Goal: Information Seeking & Learning: Learn about a topic

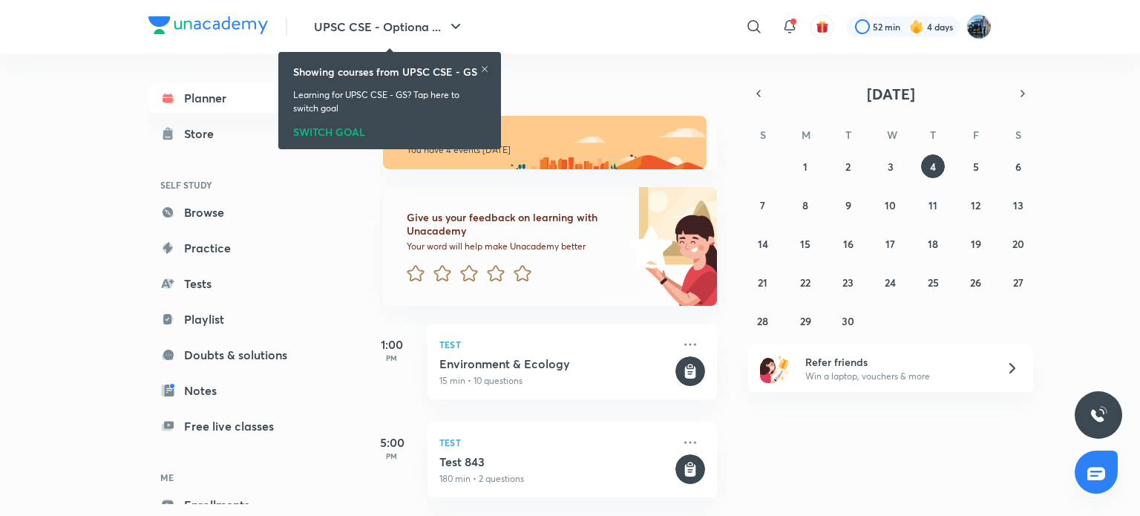
click at [485, 71] on icon at bounding box center [484, 69] width 9 height 9
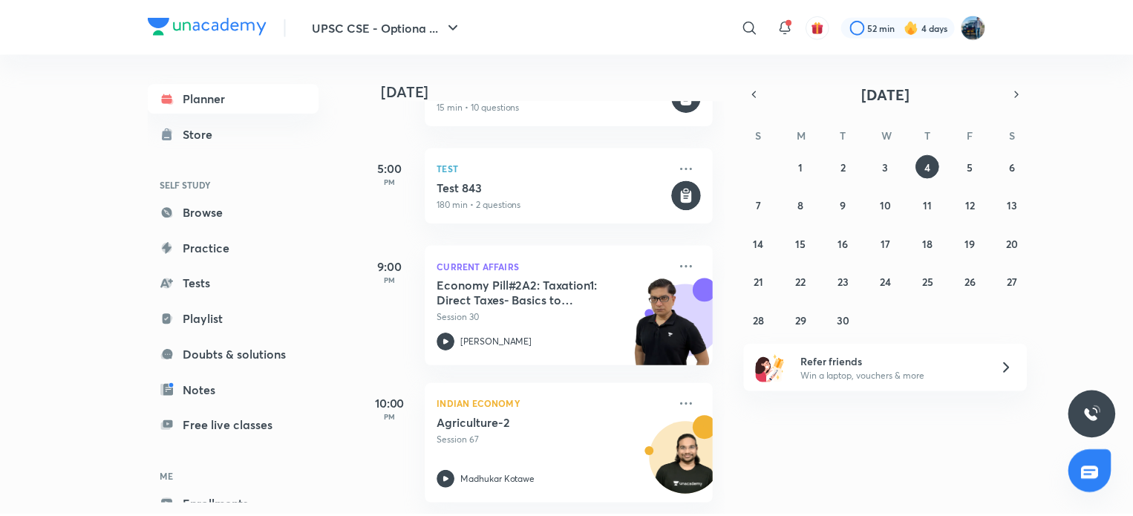
scroll to position [285, 0]
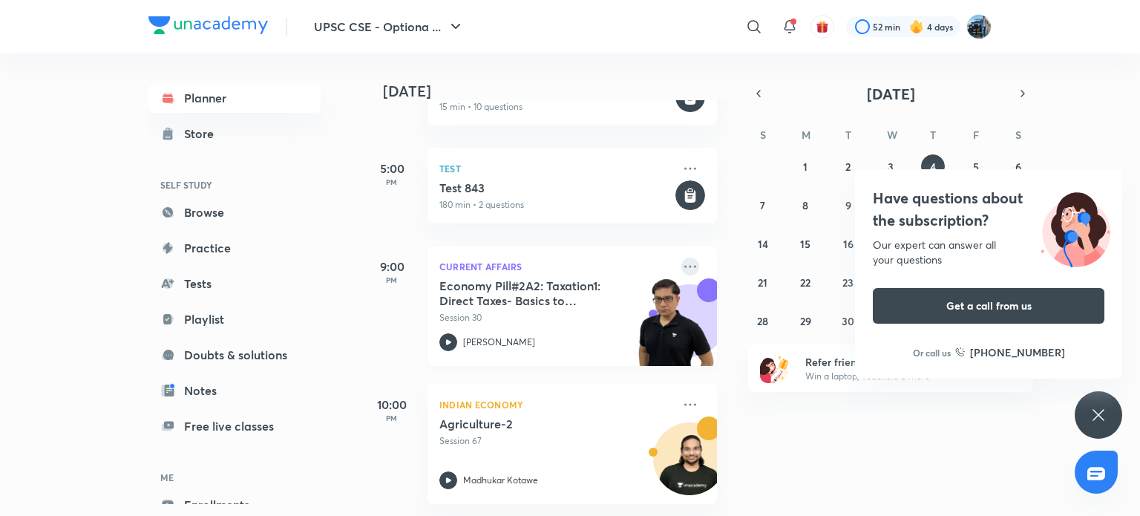
click at [681, 258] on icon at bounding box center [690, 267] width 18 height 18
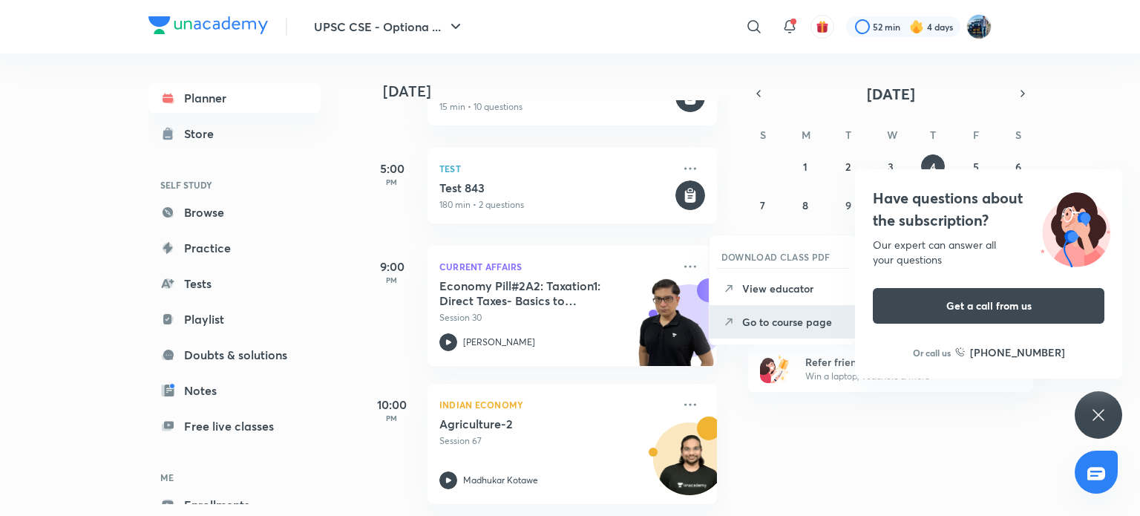
click at [754, 328] on p "Go to course page" at bounding box center [793, 322] width 102 height 16
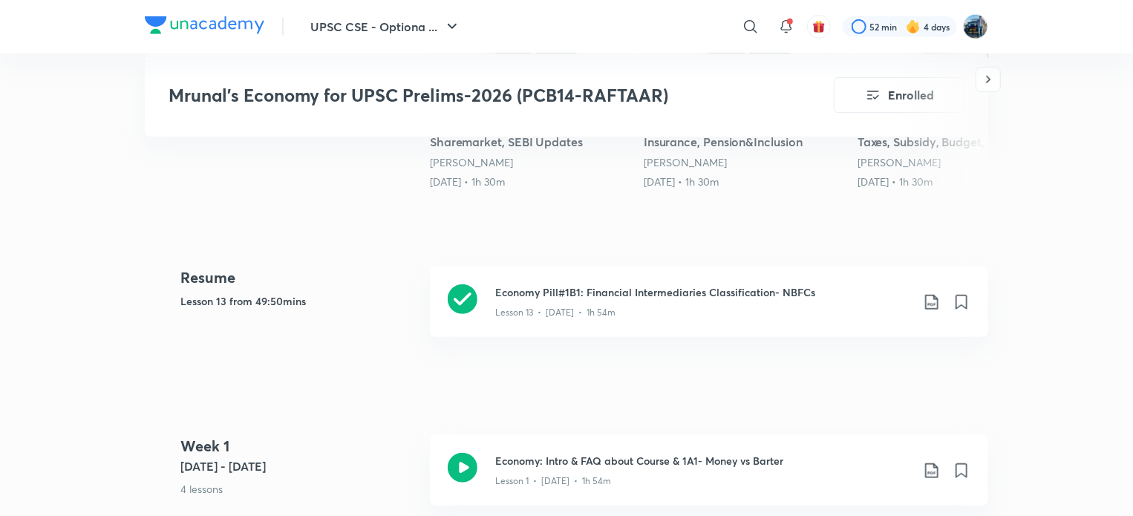
scroll to position [466, 0]
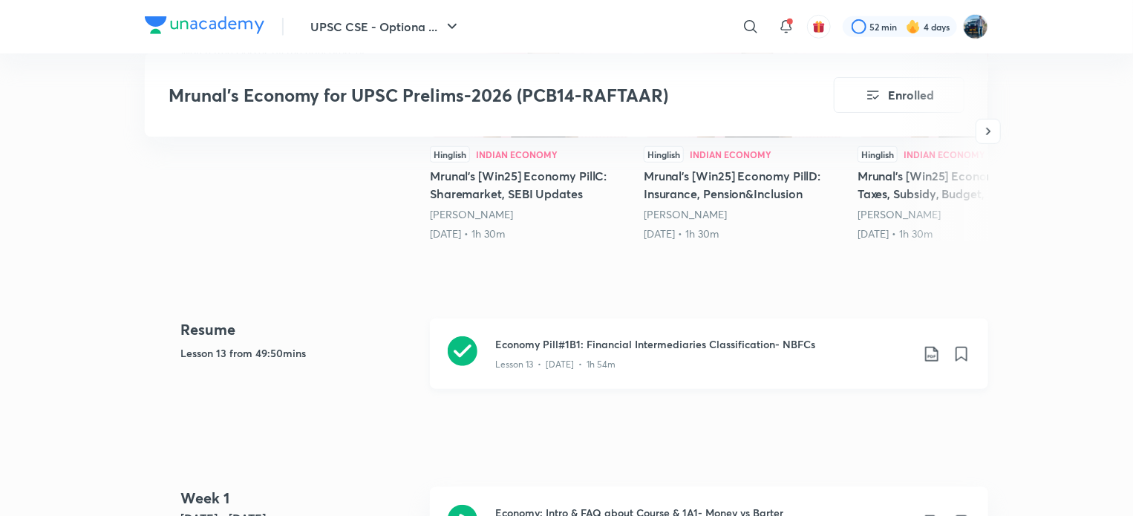
click at [833, 371] on div "Lesson 13 • [DATE] • 1h 54m" at bounding box center [703, 361] width 416 height 19
